Goal: Navigation & Orientation: Locate item on page

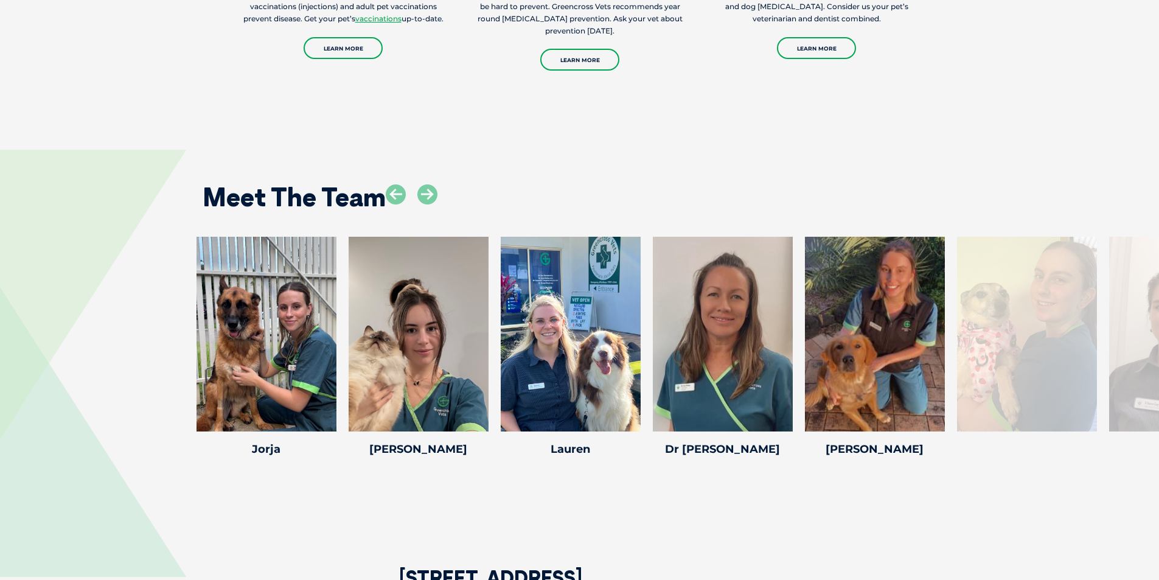
scroll to position [1521, 0]
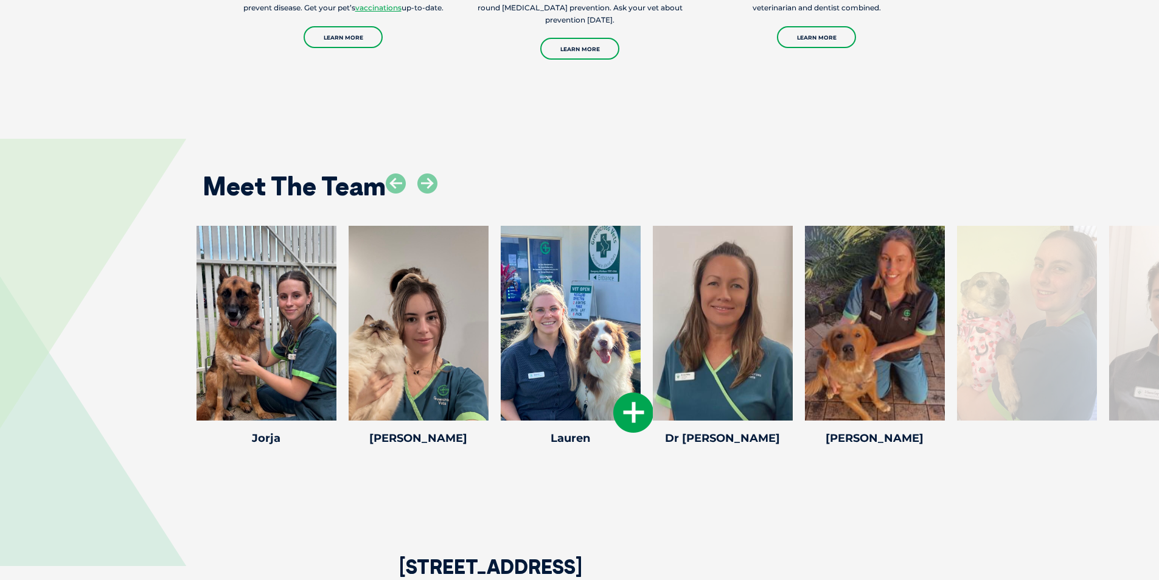
click at [579, 354] on div at bounding box center [571, 323] width 140 height 195
click at [621, 416] on icon at bounding box center [633, 413] width 40 height 40
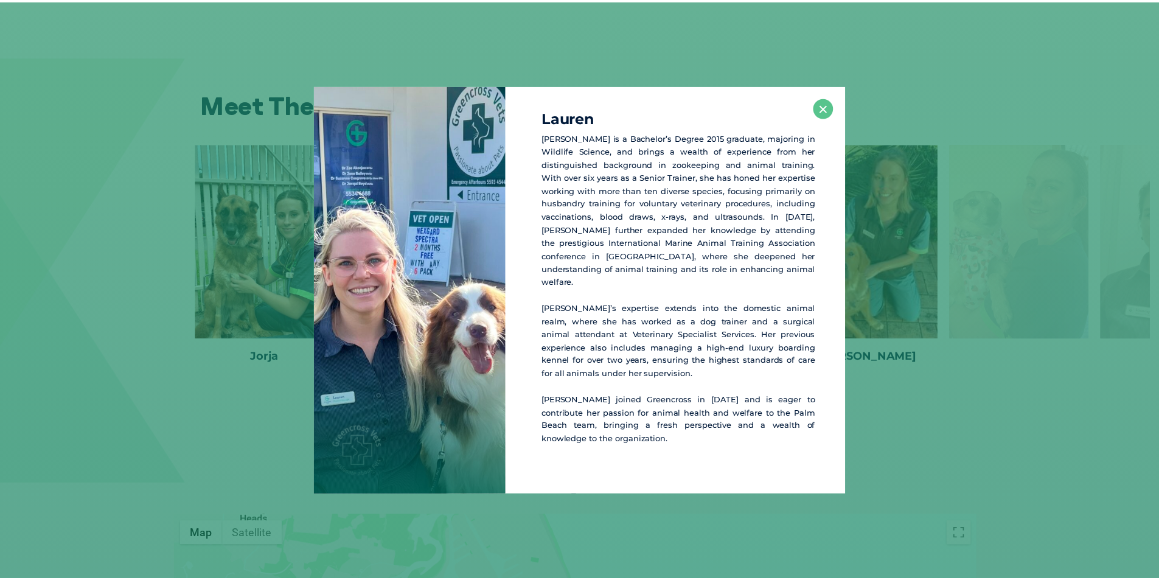
scroll to position [1604, 0]
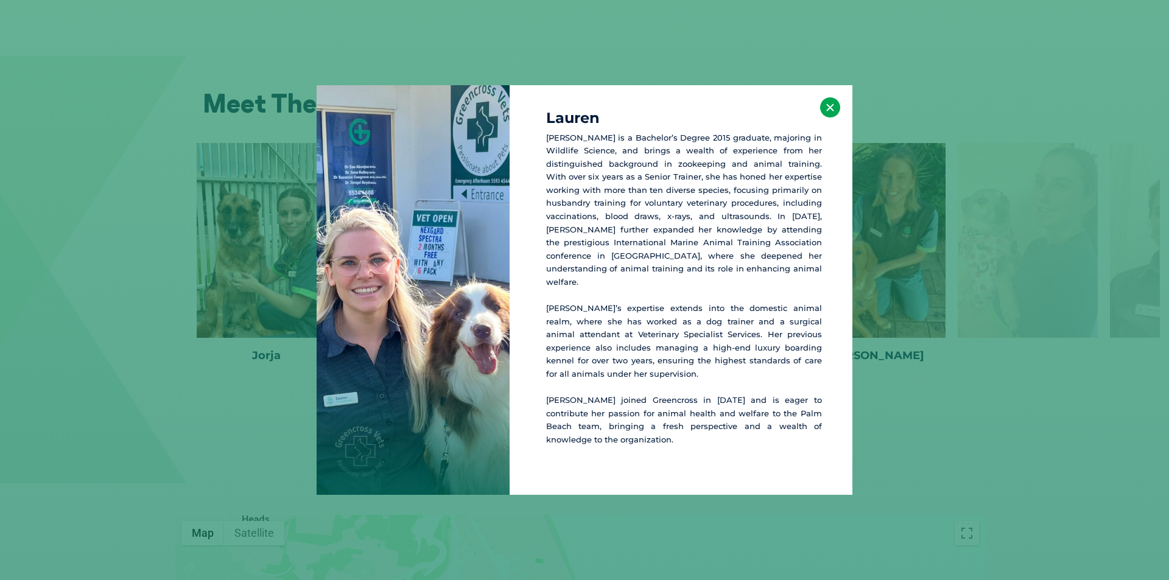
click at [831, 116] on button "×" at bounding box center [830, 107] width 20 height 20
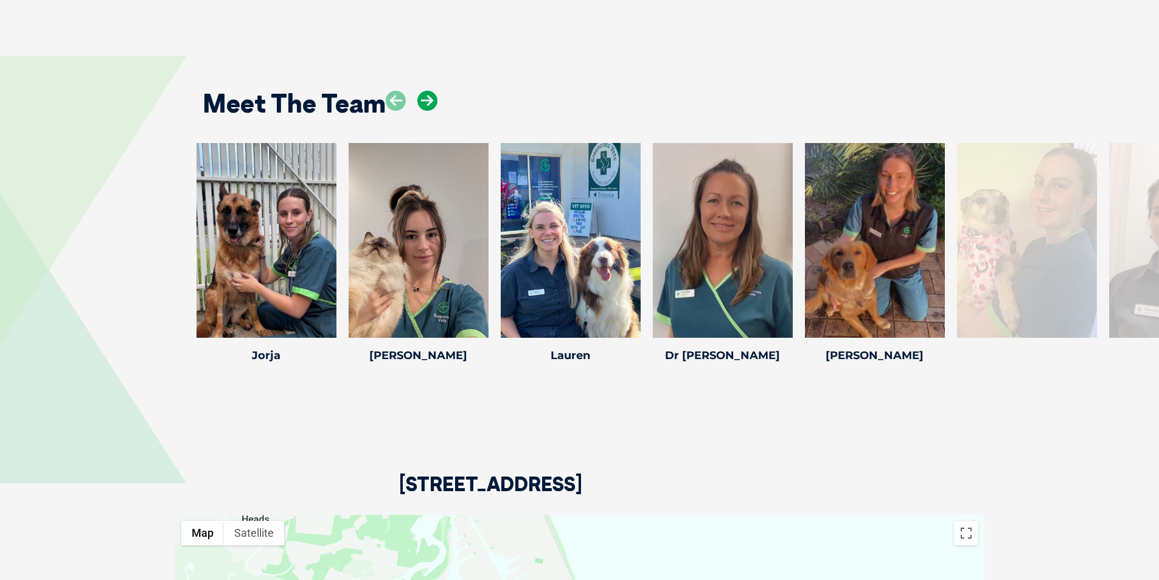
click at [425, 100] on icon at bounding box center [427, 101] width 20 height 20
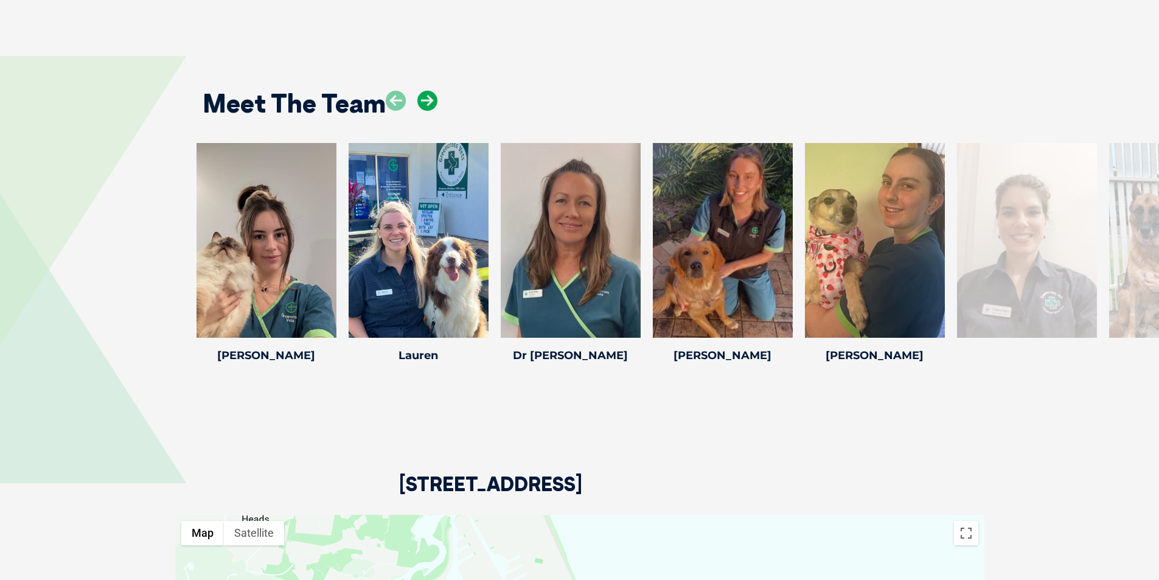
click at [425, 100] on icon at bounding box center [427, 101] width 20 height 20
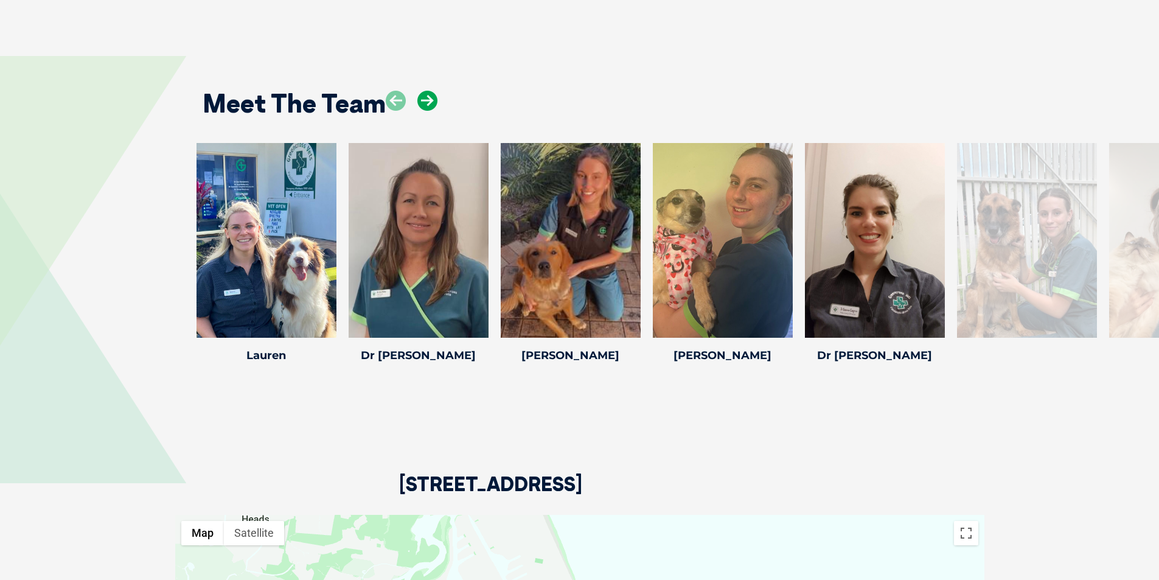
click at [425, 100] on icon at bounding box center [427, 101] width 20 height 20
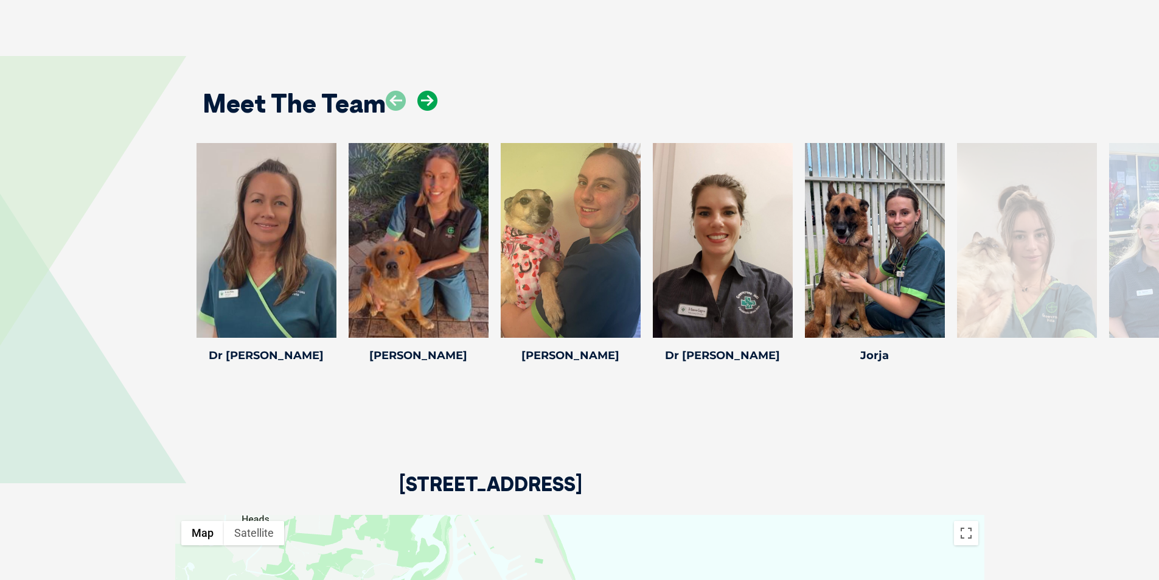
click at [425, 100] on icon at bounding box center [427, 101] width 20 height 20
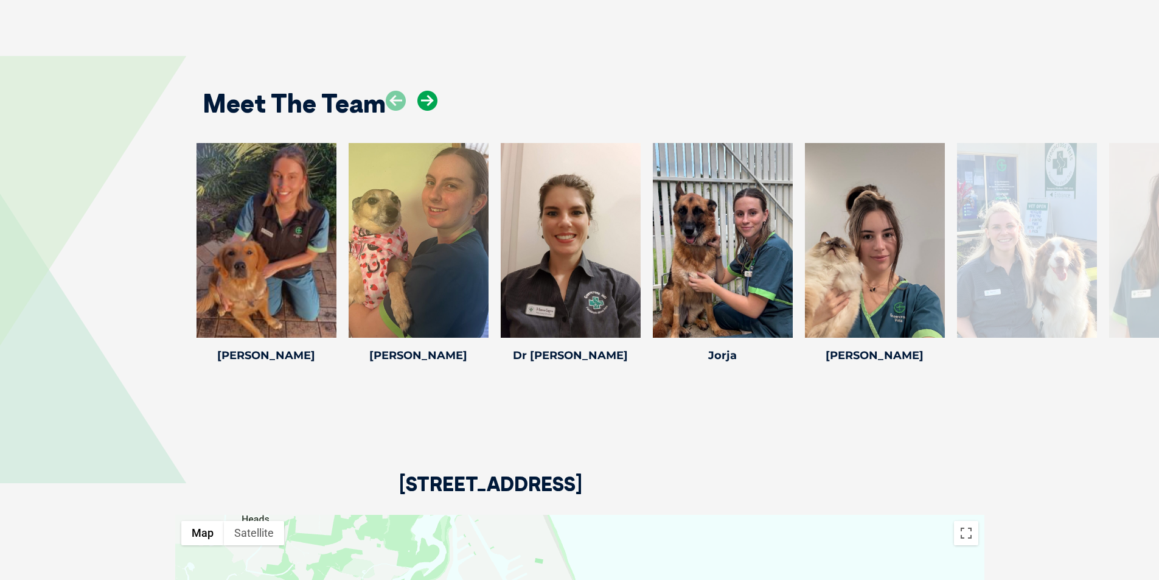
click at [425, 100] on icon at bounding box center [427, 101] width 20 height 20
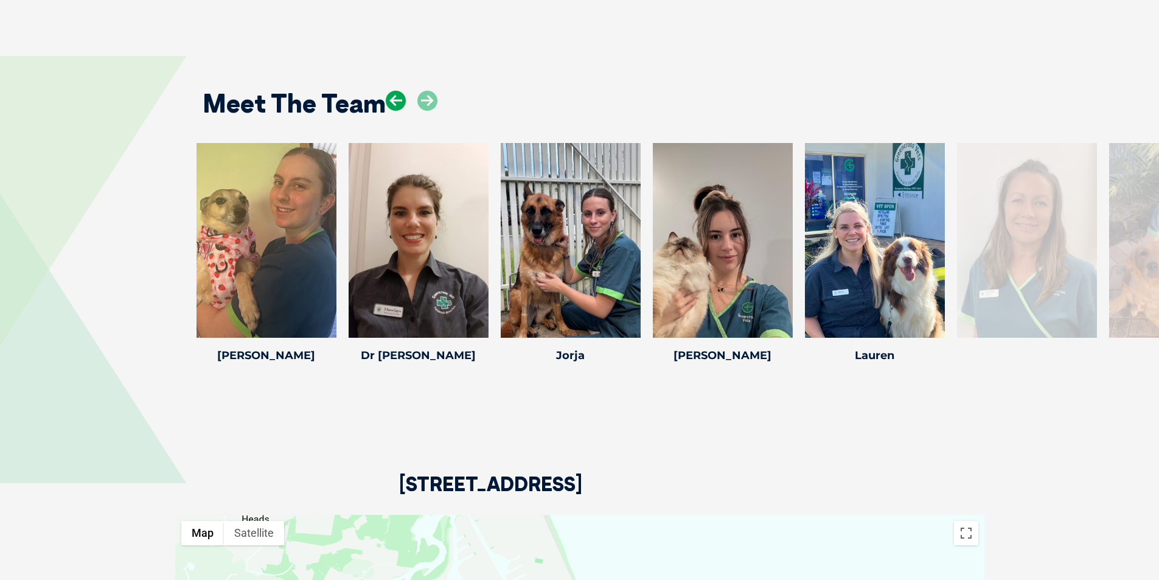
click at [403, 105] on icon at bounding box center [396, 101] width 20 height 20
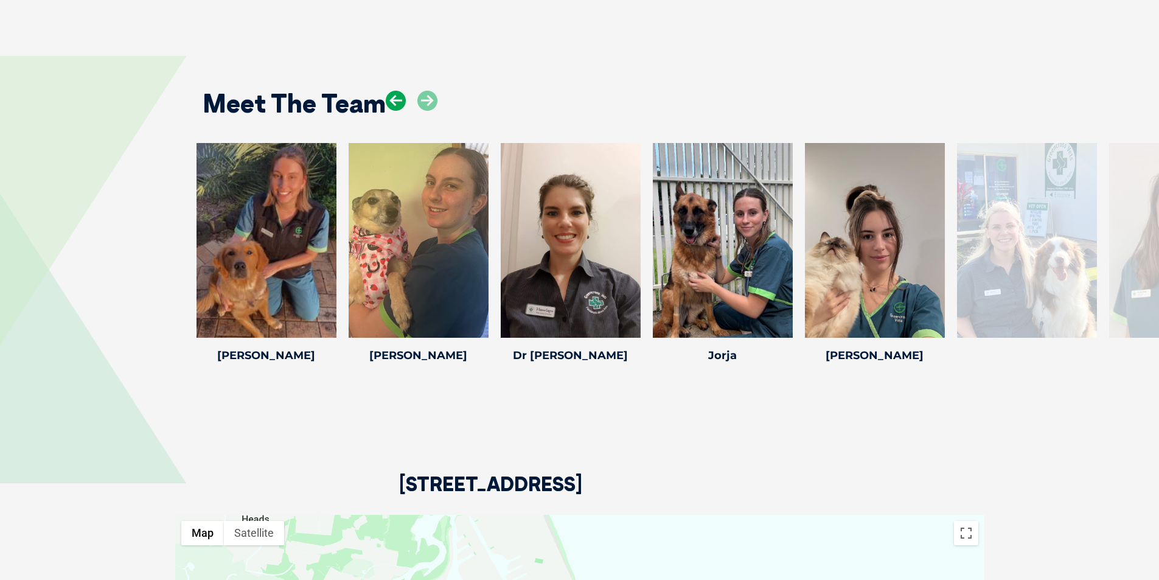
click at [403, 105] on icon at bounding box center [396, 101] width 20 height 20
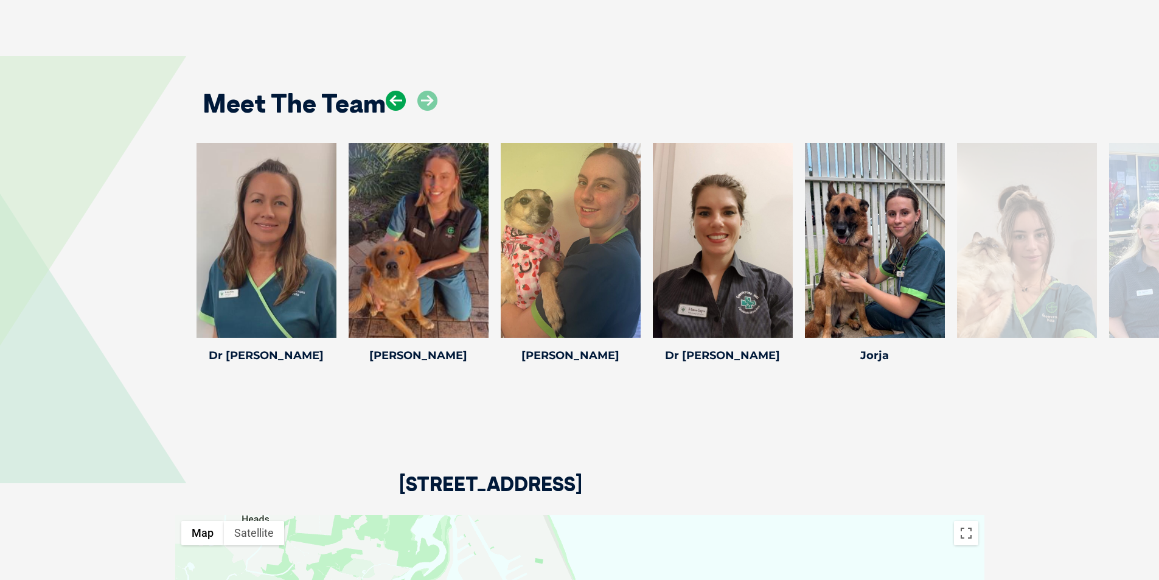
click at [398, 99] on icon at bounding box center [396, 101] width 20 height 20
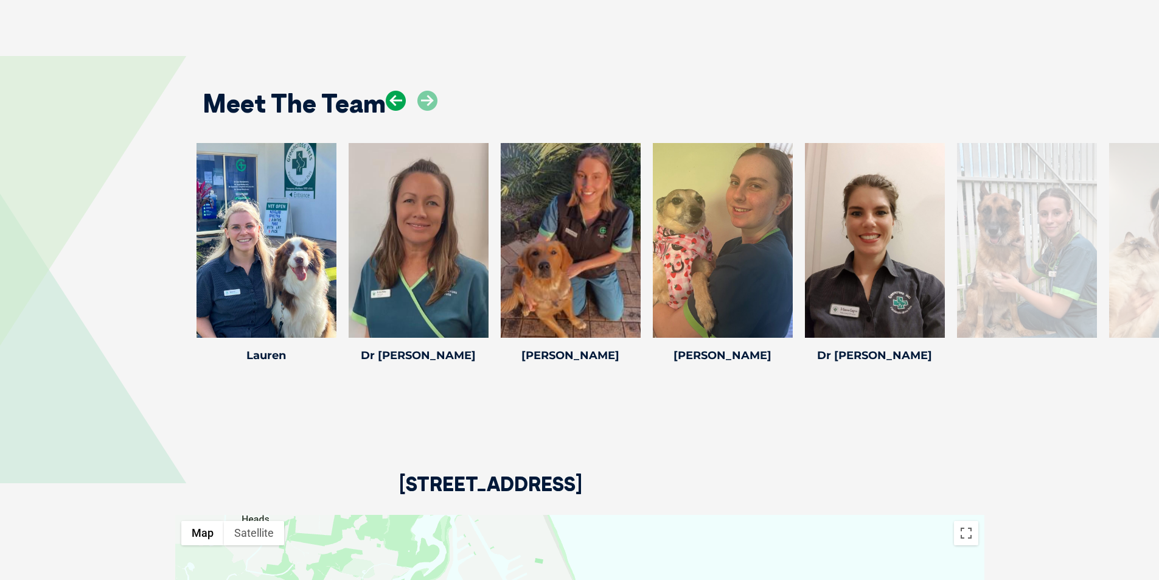
click at [398, 99] on icon at bounding box center [396, 101] width 20 height 20
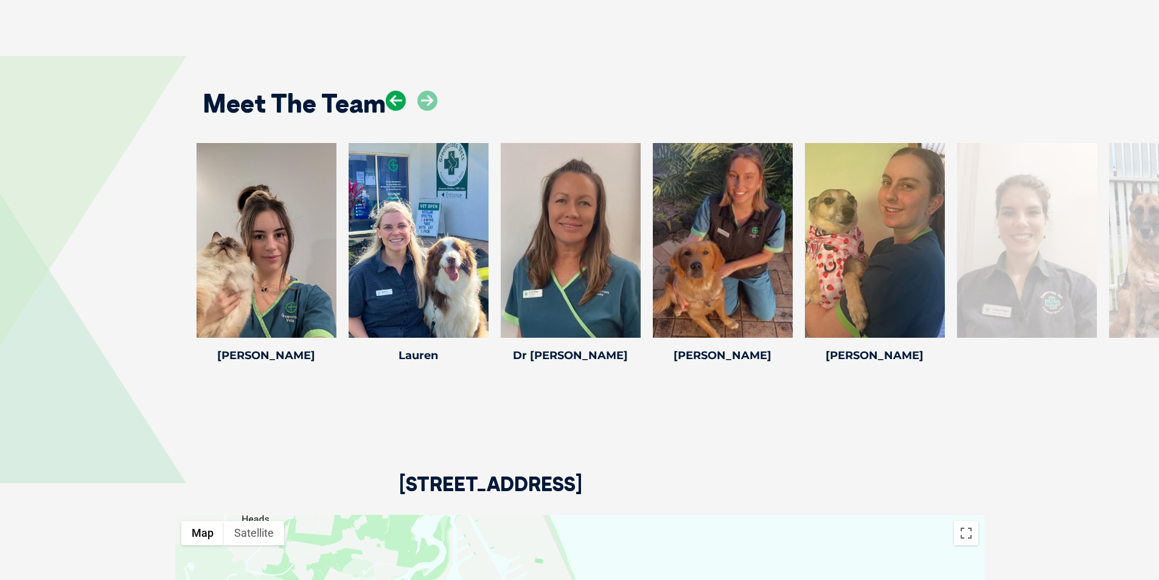
click at [398, 99] on icon at bounding box center [396, 101] width 20 height 20
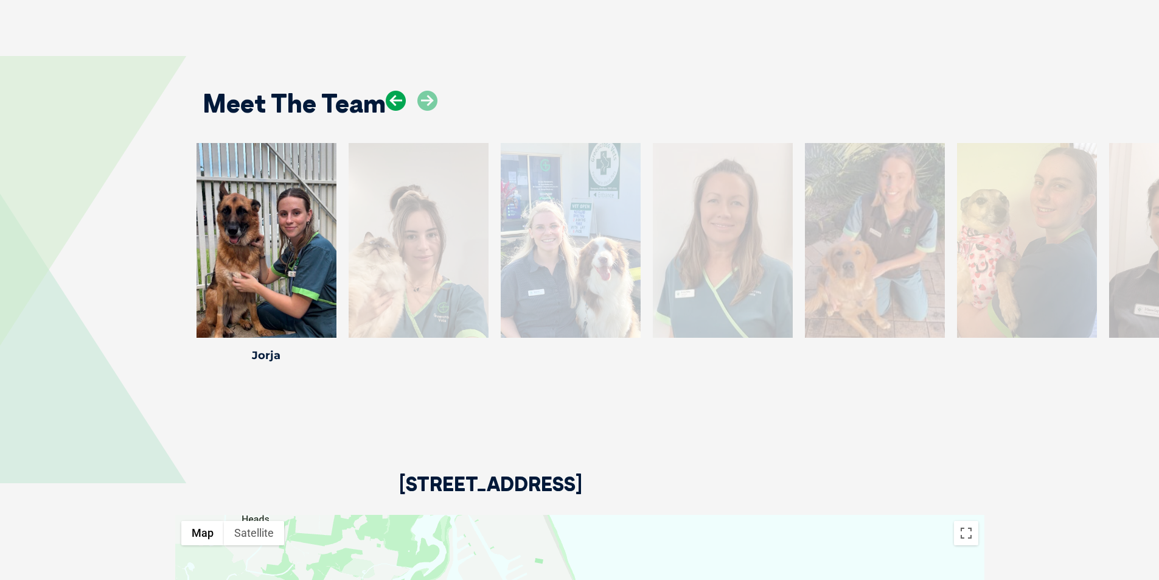
click at [398, 99] on icon at bounding box center [396, 101] width 20 height 20
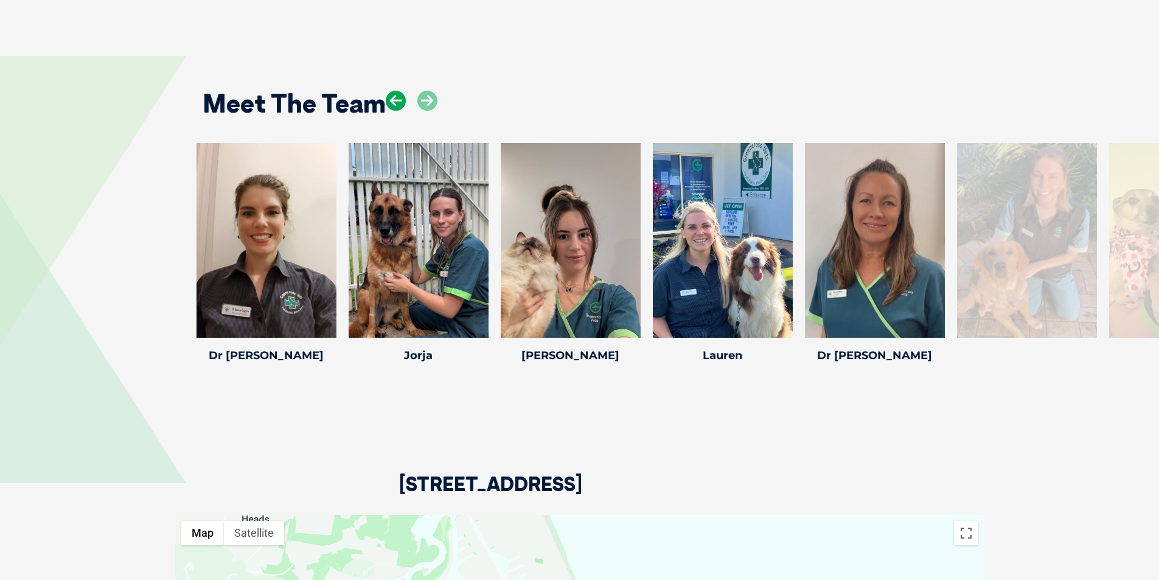
click at [398, 99] on icon at bounding box center [396, 101] width 20 height 20
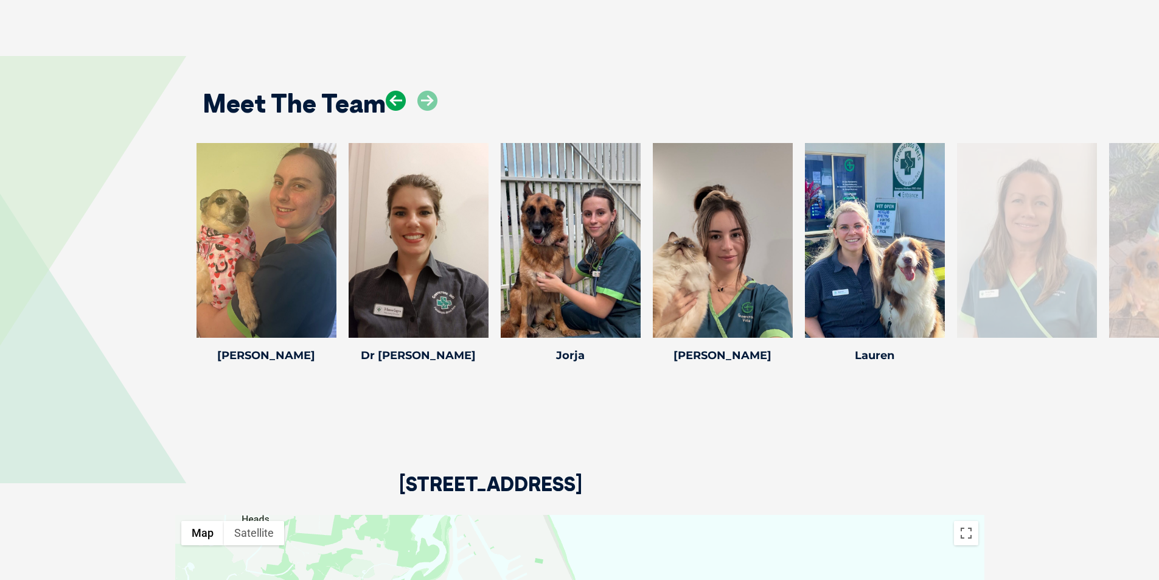
click at [398, 99] on icon at bounding box center [396, 101] width 20 height 20
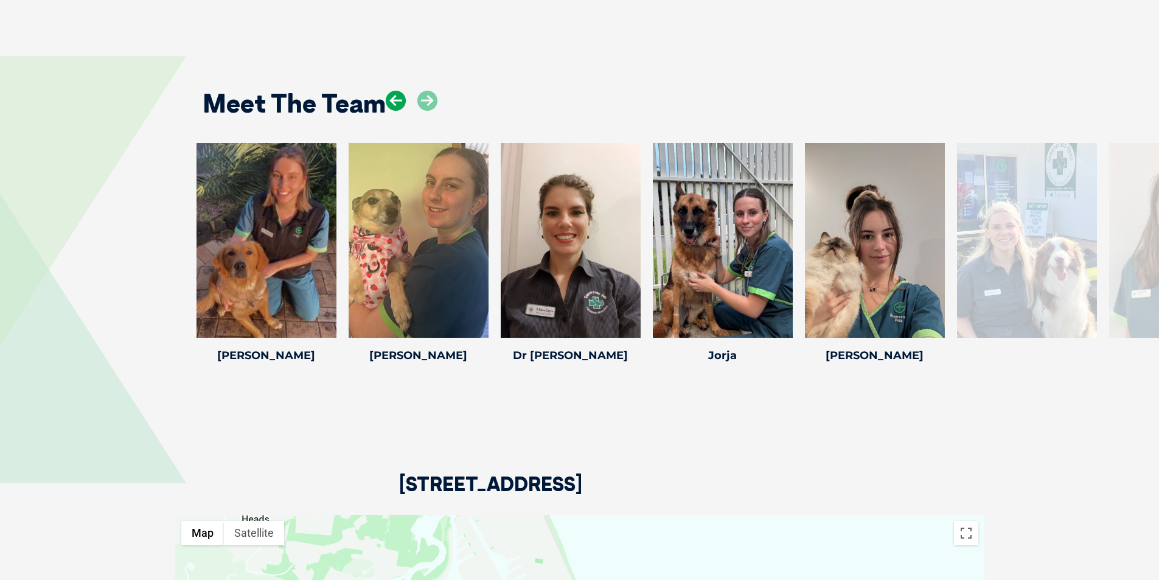
click at [398, 99] on icon at bounding box center [396, 101] width 20 height 20
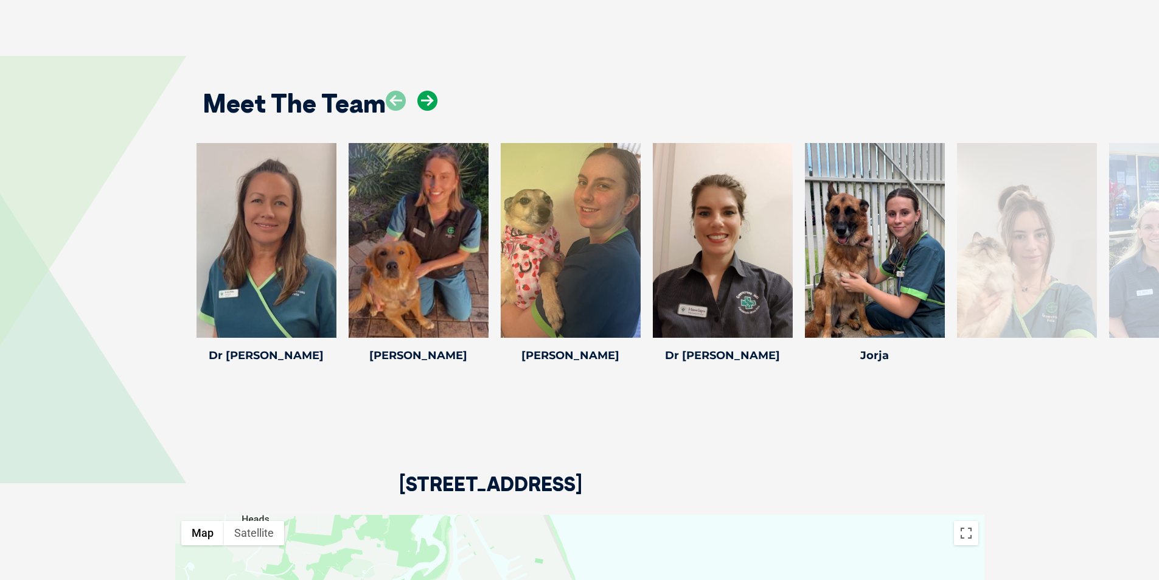
click at [422, 104] on icon at bounding box center [427, 101] width 20 height 20
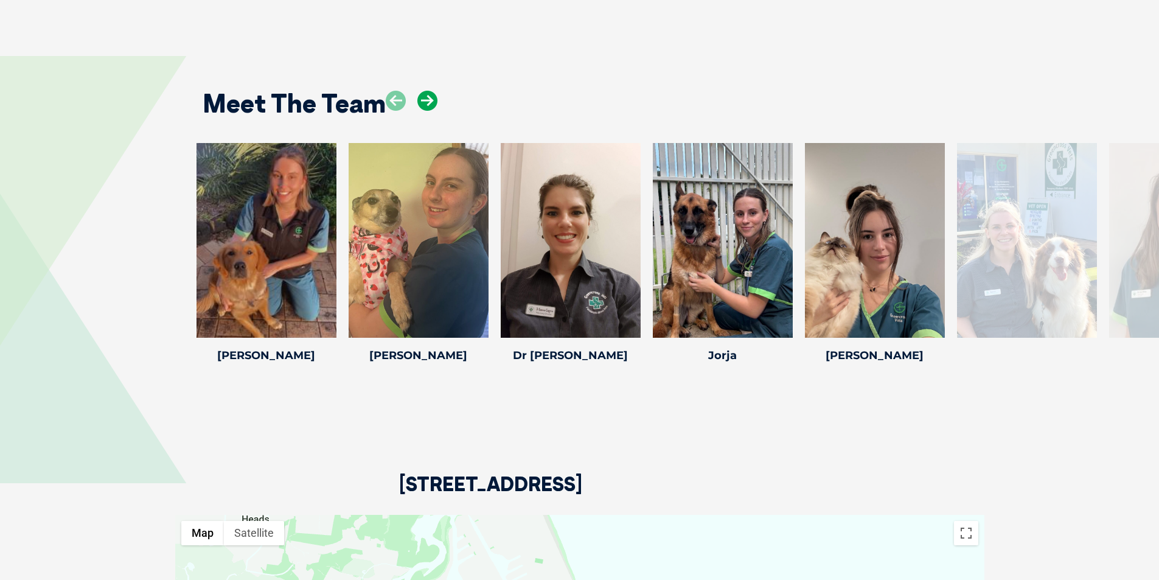
click at [424, 104] on icon at bounding box center [427, 101] width 20 height 20
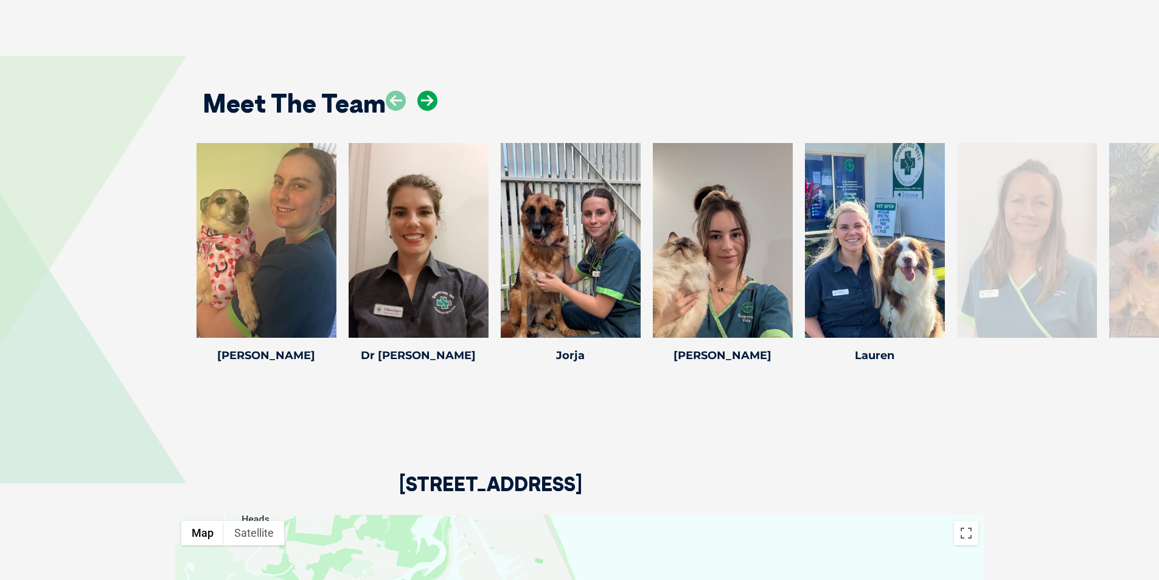
click at [424, 104] on icon at bounding box center [427, 101] width 20 height 20
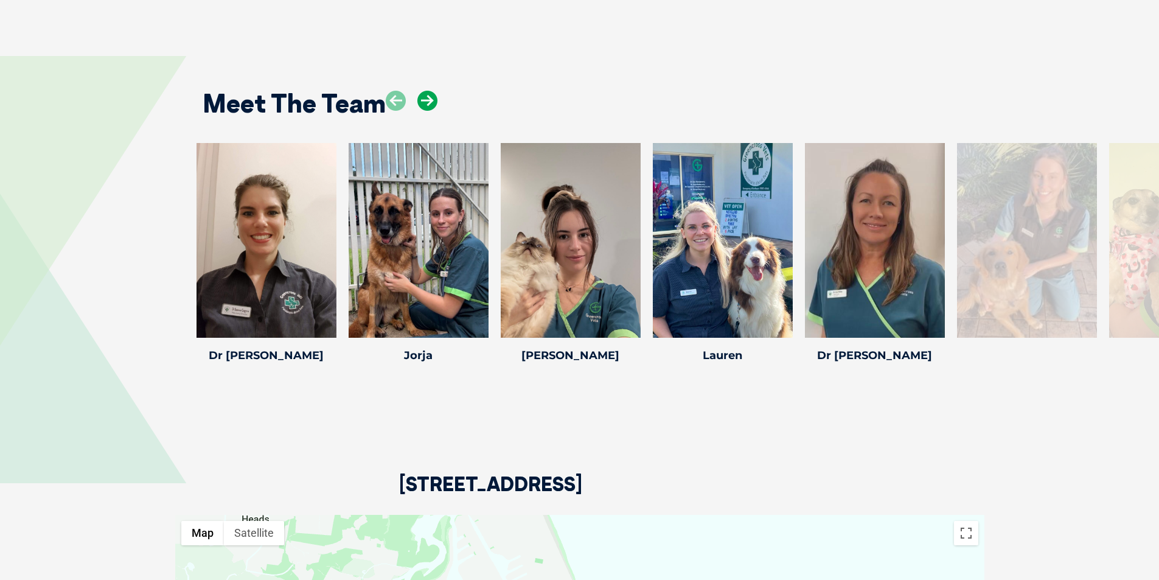
click at [424, 104] on icon at bounding box center [427, 101] width 20 height 20
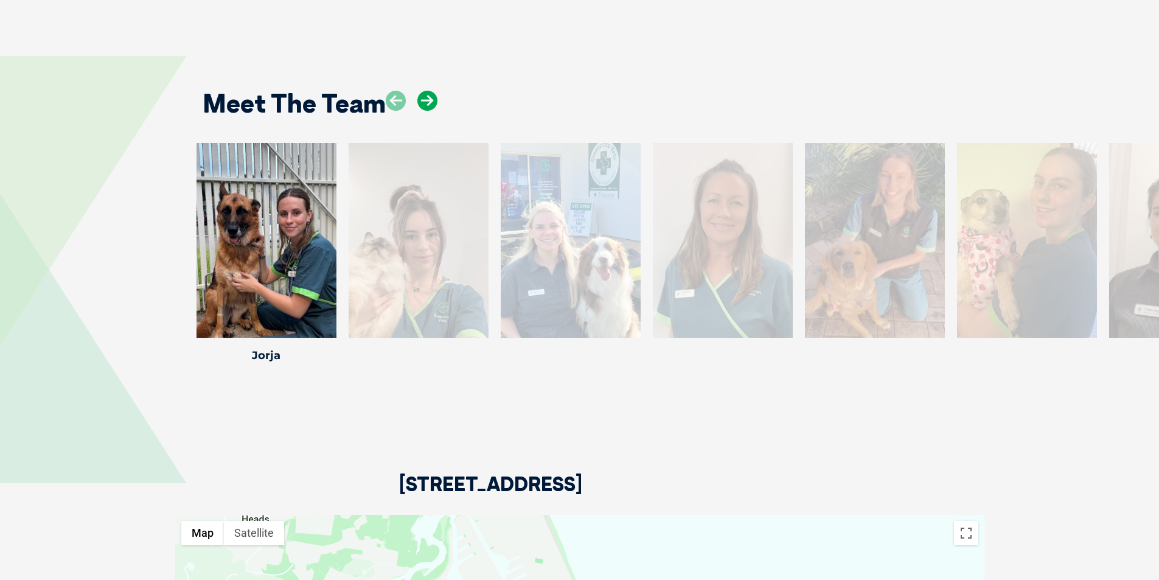
click at [431, 103] on icon at bounding box center [427, 101] width 20 height 20
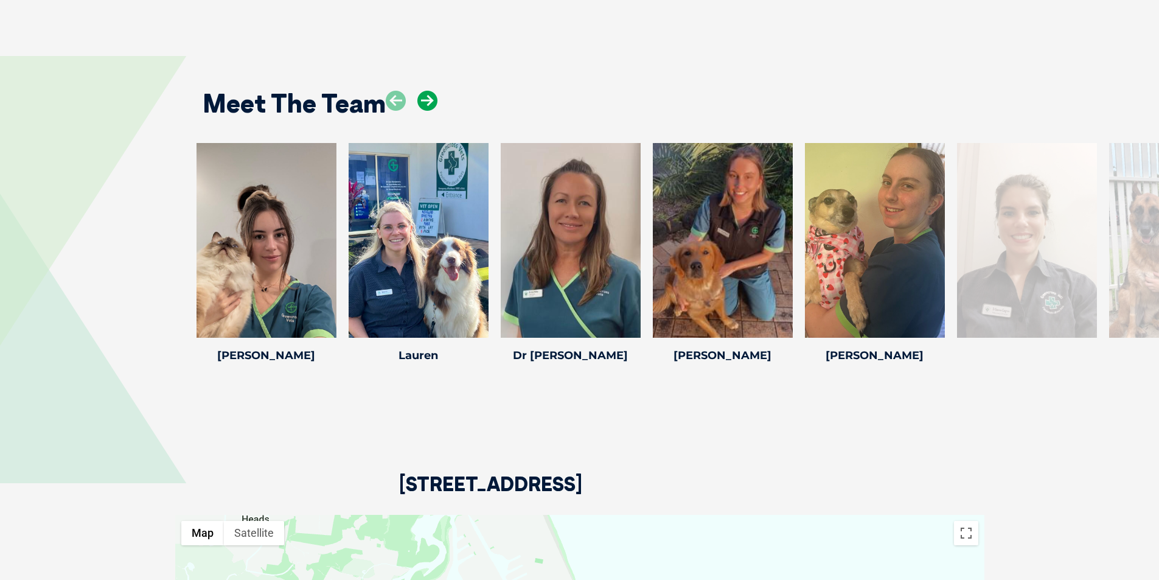
click at [431, 103] on icon at bounding box center [427, 101] width 20 height 20
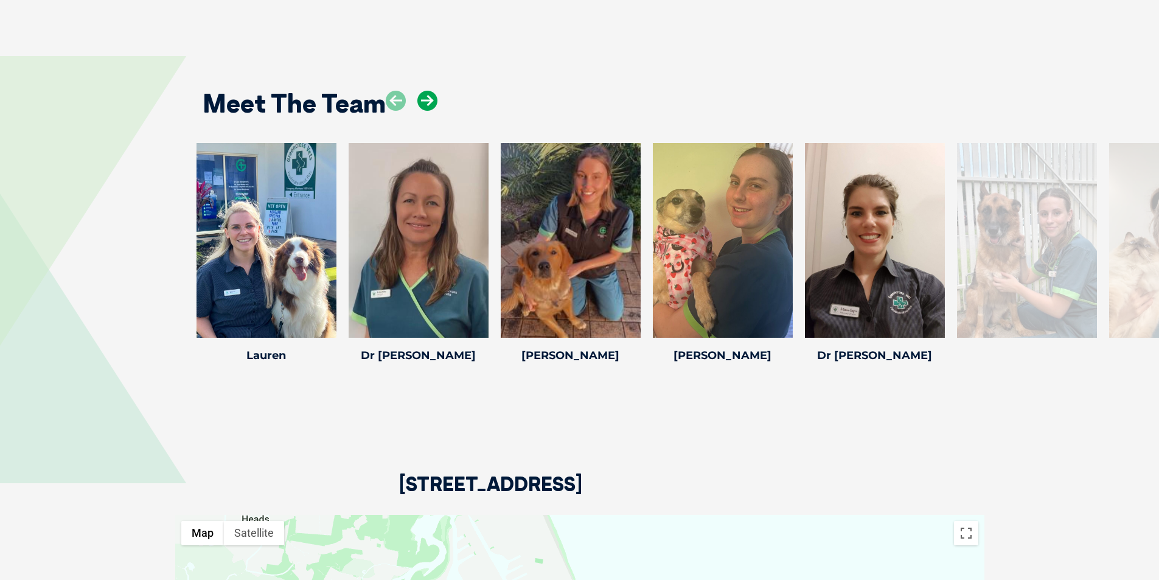
click at [431, 103] on icon at bounding box center [427, 101] width 20 height 20
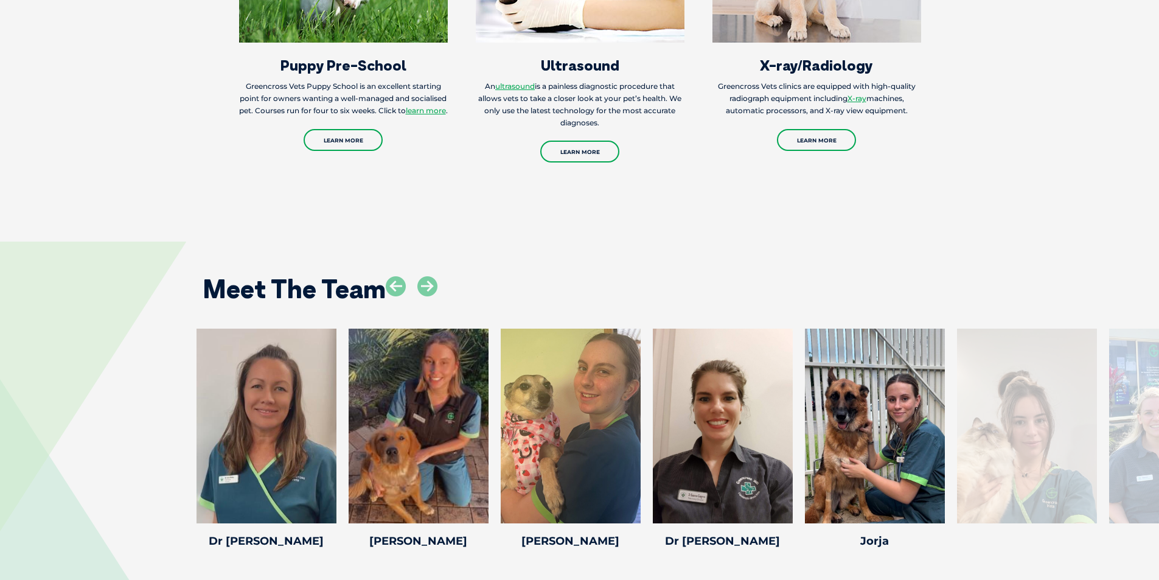
scroll to position [1422, 0]
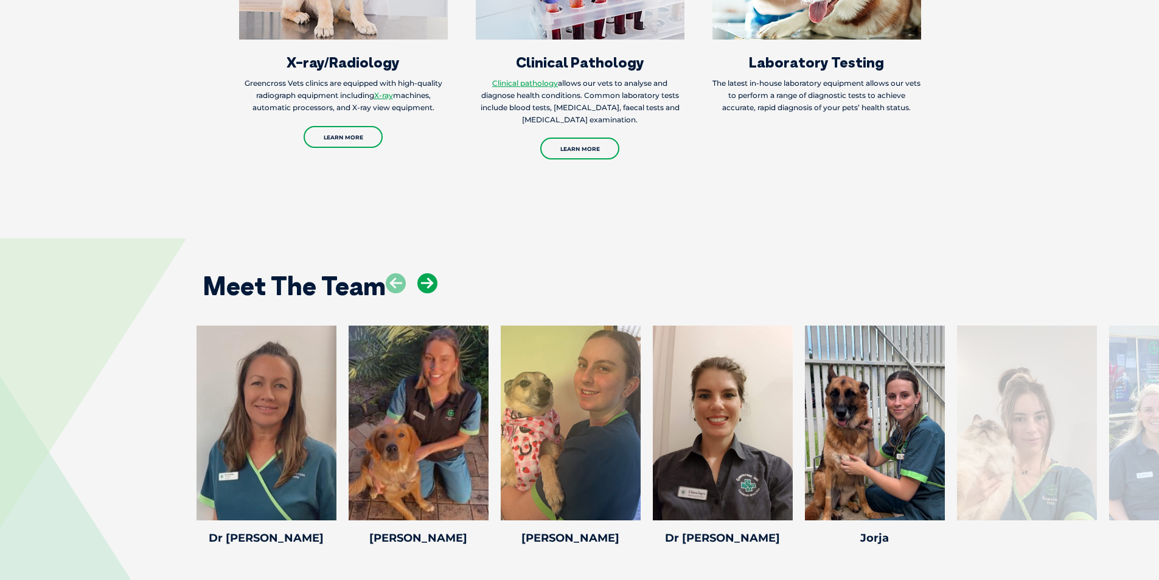
click at [424, 284] on icon at bounding box center [427, 283] width 20 height 20
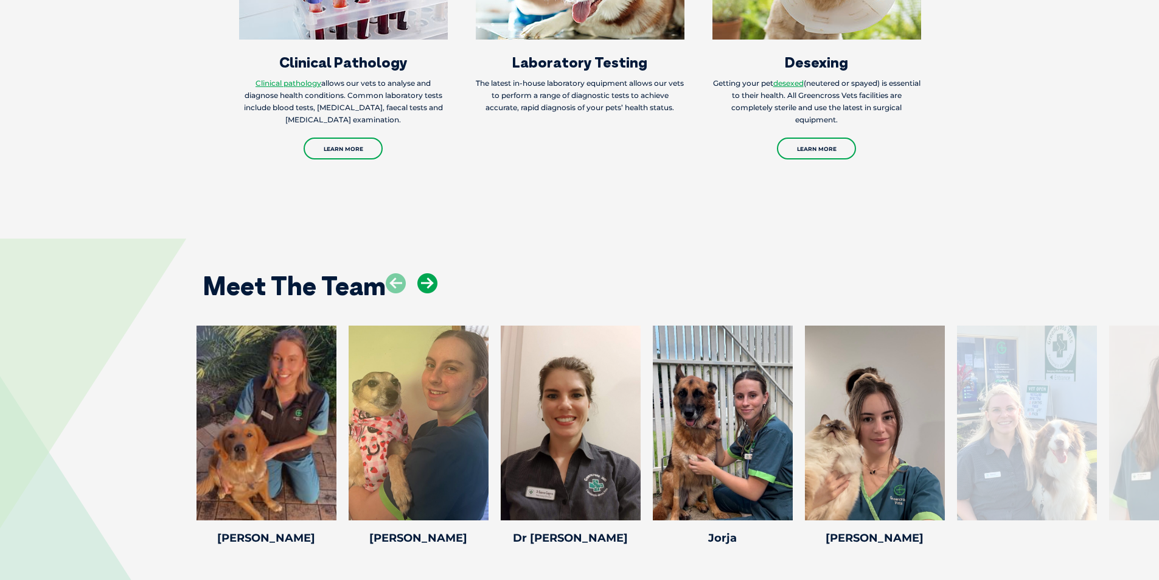
click at [423, 282] on icon at bounding box center [427, 283] width 20 height 20
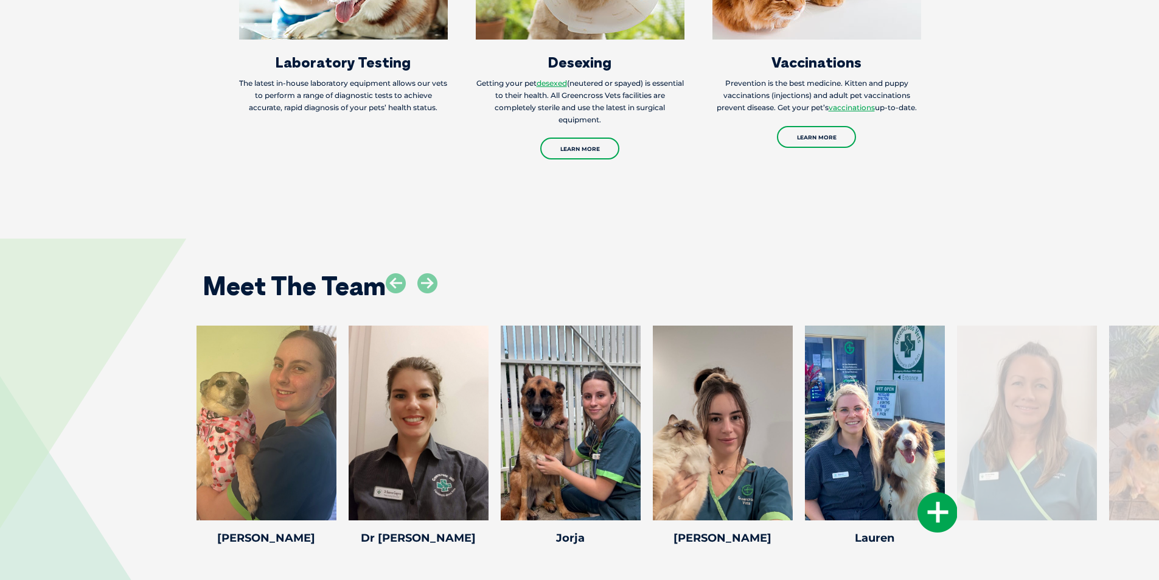
click at [835, 425] on div at bounding box center [875, 423] width 140 height 195
click at [910, 434] on div at bounding box center [875, 423] width 140 height 195
click at [937, 514] on icon at bounding box center [938, 512] width 40 height 40
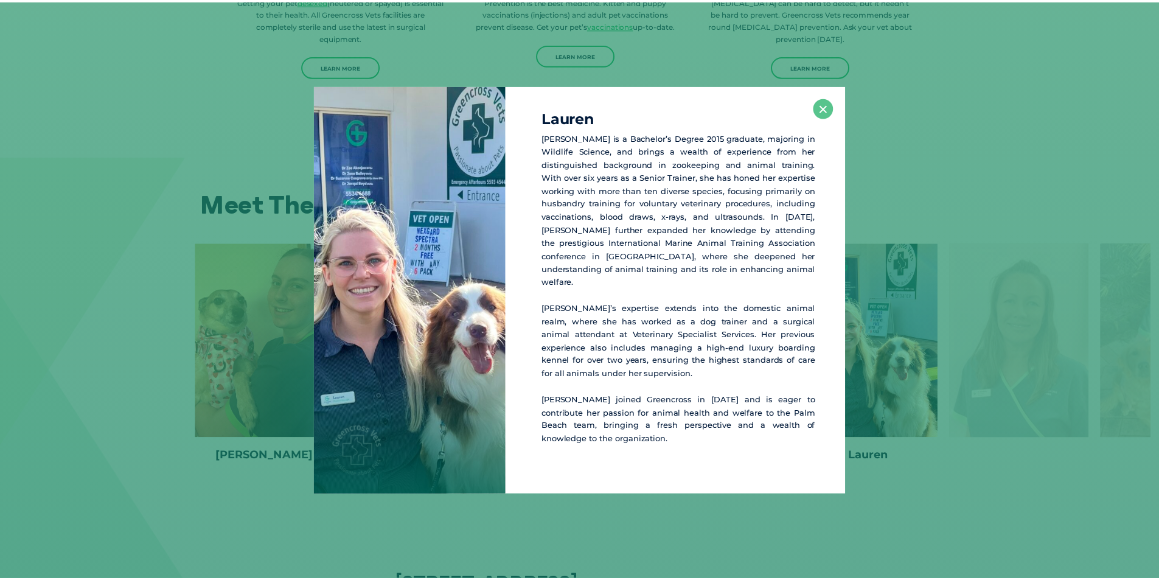
scroll to position [1504, 0]
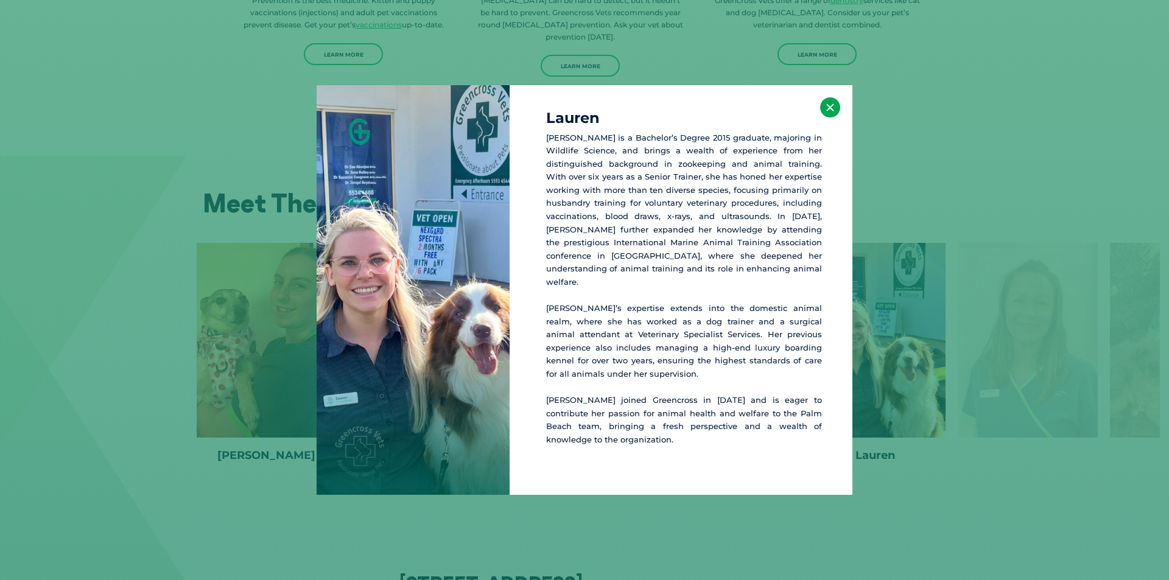
click at [837, 109] on button "×" at bounding box center [830, 107] width 20 height 20
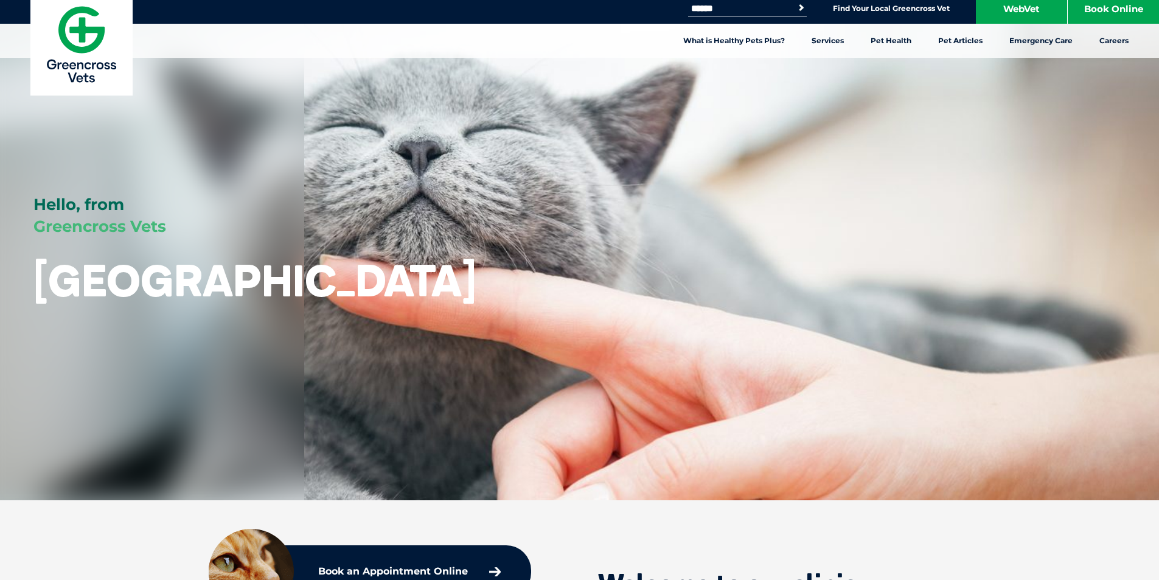
scroll to position [0, 0]
